Goal: Check status: Check status

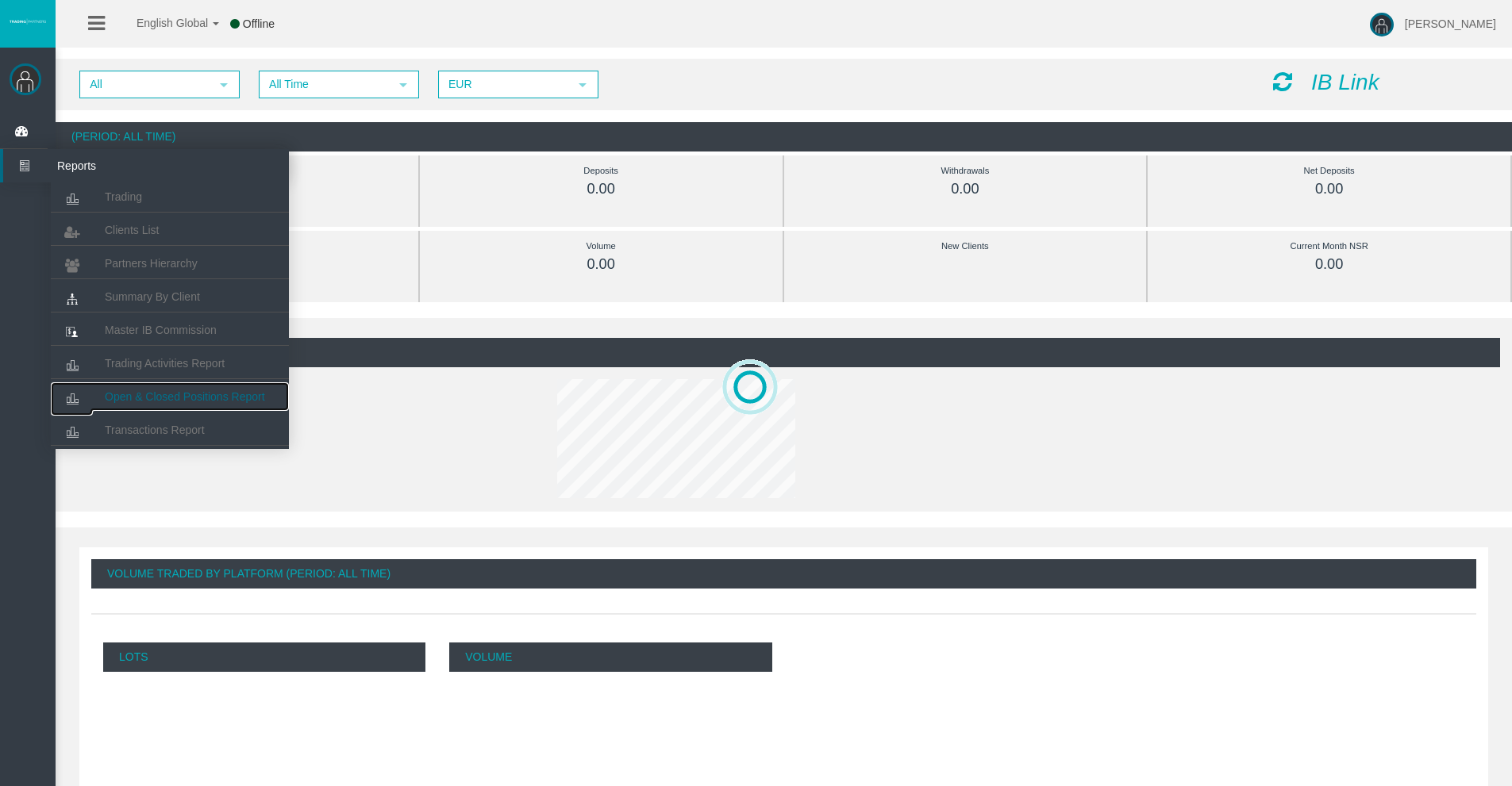
click at [161, 396] on span "Open & Closed Positions Report" at bounding box center [185, 397] width 160 height 12
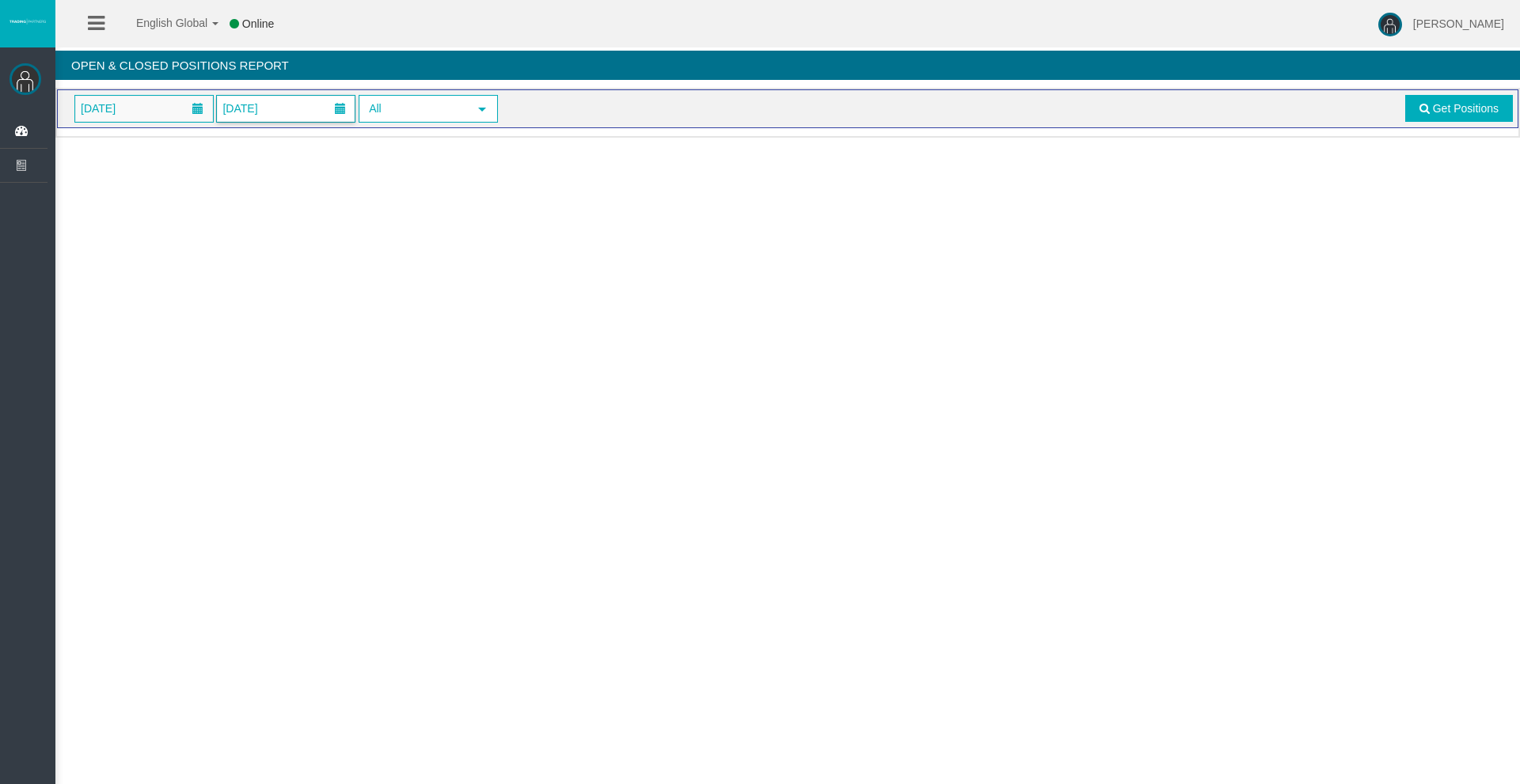
click at [262, 115] on span "[DATE]" at bounding box center [240, 108] width 44 height 22
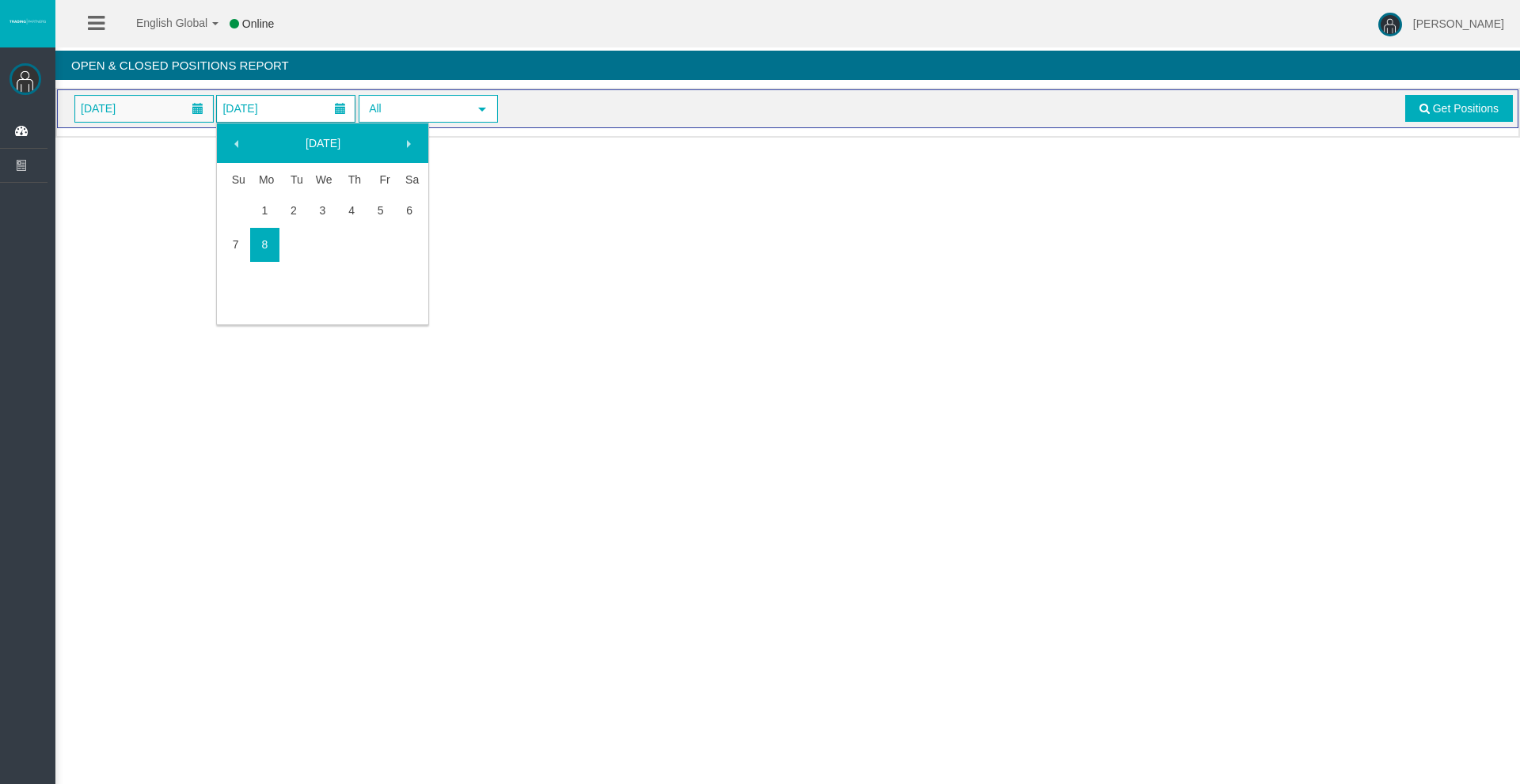
click at [262, 115] on span "[DATE]" at bounding box center [240, 108] width 44 height 22
click at [120, 111] on span "[DATE]" at bounding box center [98, 108] width 44 height 22
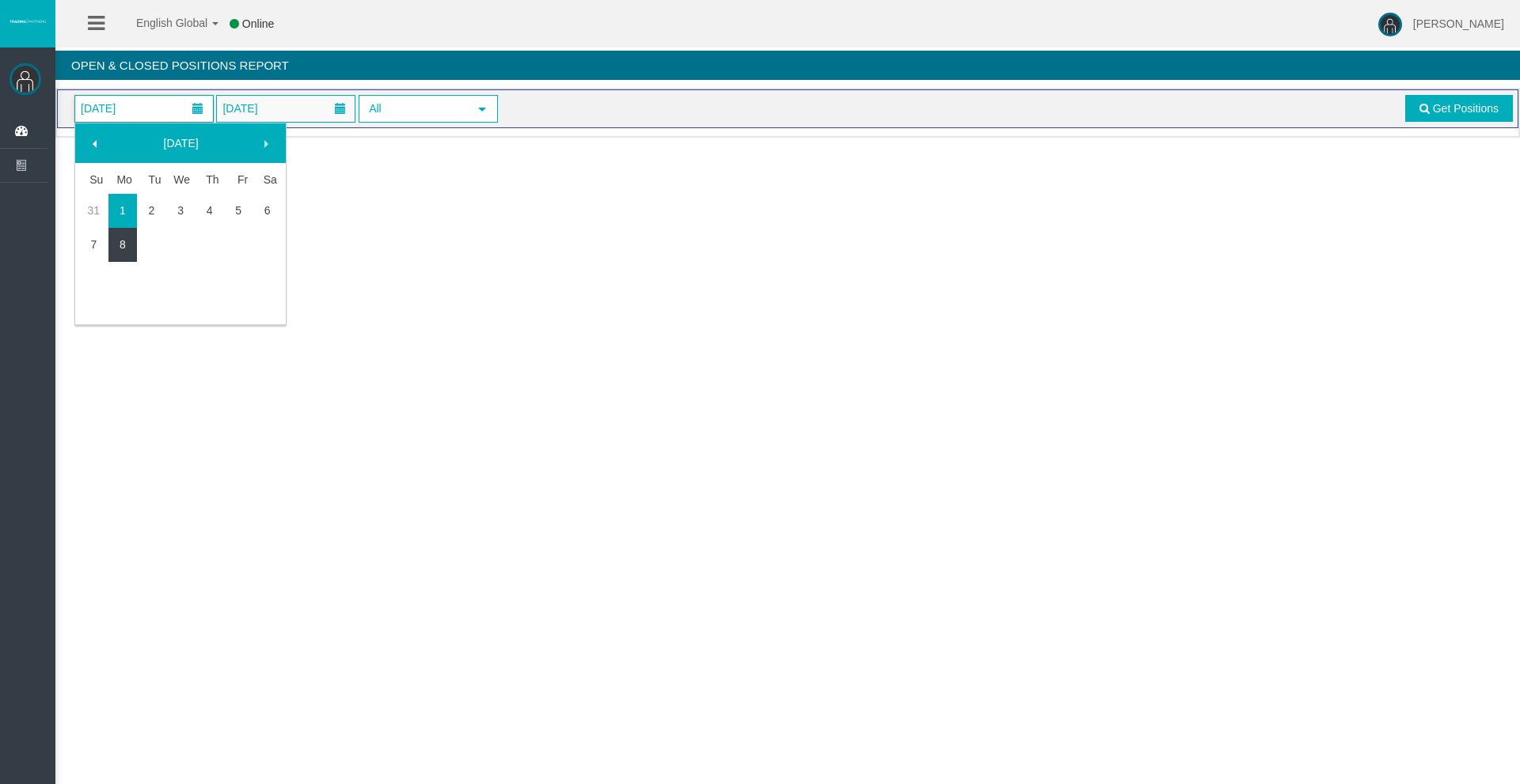
click at [131, 252] on link "8" at bounding box center [122, 244] width 29 height 28
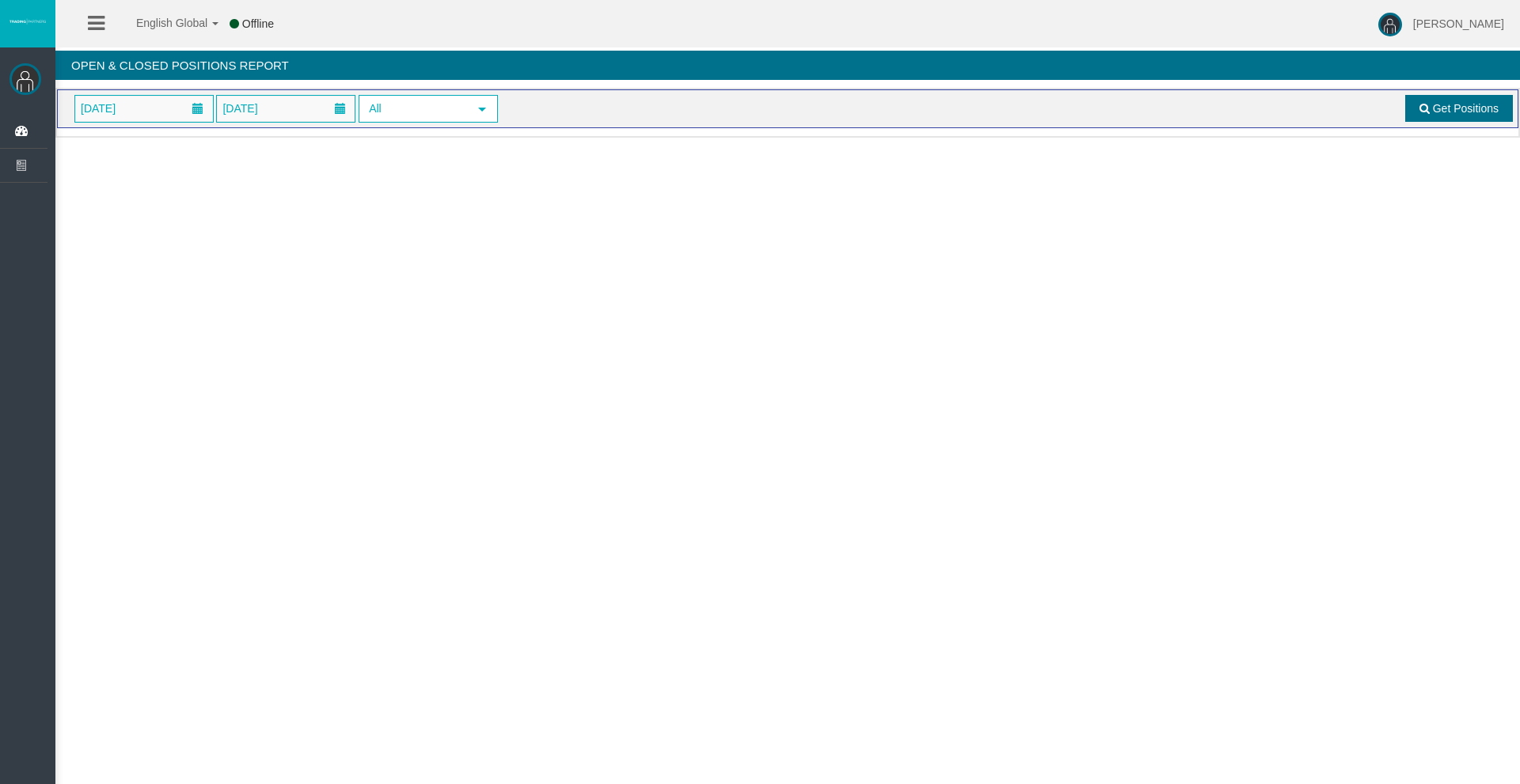
click at [1439, 99] on link "Get Positions" at bounding box center [1458, 108] width 107 height 27
